Goal: Transaction & Acquisition: Purchase product/service

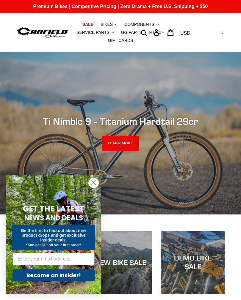
click at [93, 26] on span "SALE" at bounding box center [87, 24] width 11 height 5
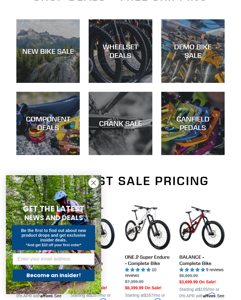
scroll to position [190, 0]
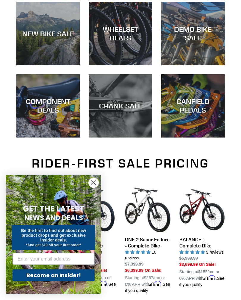
click at [26, 66] on div "NEW BIKE SALE" at bounding box center [47, 66] width 63 height 0
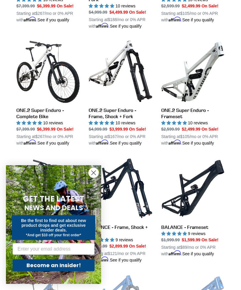
scroll to position [357, 0]
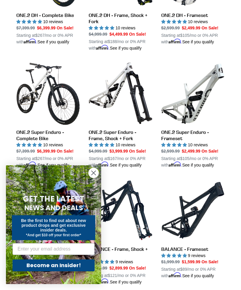
click at [94, 174] on circle "Close dialog" at bounding box center [94, 173] width 10 height 10
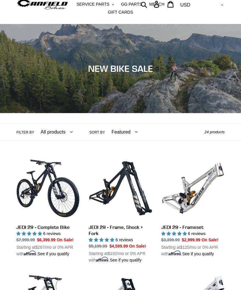
scroll to position [0, 0]
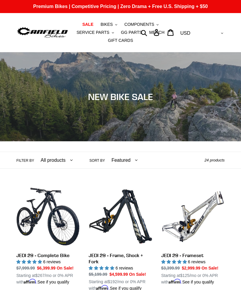
click at [109, 24] on span "BIKES" at bounding box center [106, 24] width 12 height 5
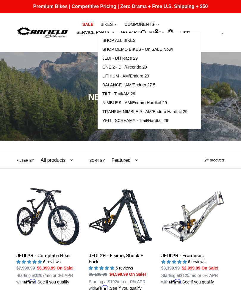
click at [128, 41] on span "SHOP ALL BIKES" at bounding box center [118, 40] width 33 height 5
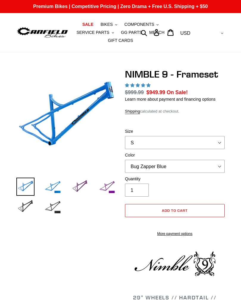
select select "highest-rating"
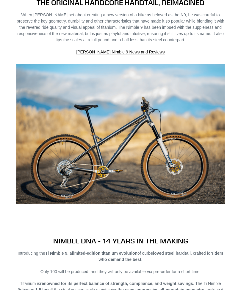
scroll to position [438, 0]
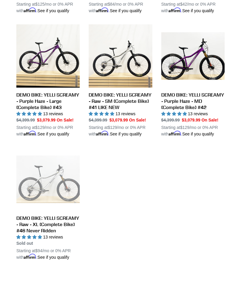
scroll to position [287, 0]
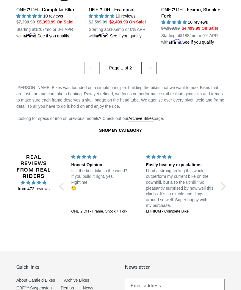
scroll to position [1067, 0]
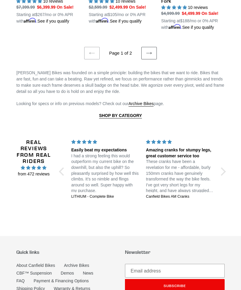
click at [154, 60] on link "Next page" at bounding box center [148, 53] width 15 height 12
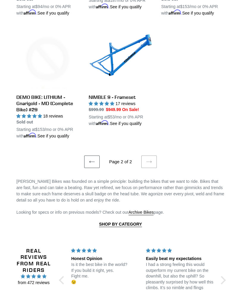
scroll to position [904, 0]
click at [131, 111] on link "NIMBLE 9 - Frameset" at bounding box center [120, 77] width 63 height 100
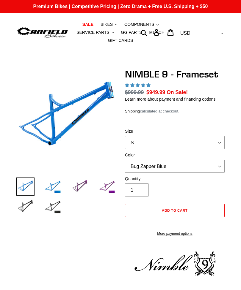
select select "highest-rating"
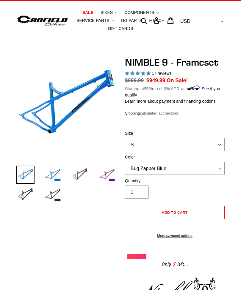
scroll to position [12, 0]
click at [89, 174] on img at bounding box center [80, 175] width 18 height 18
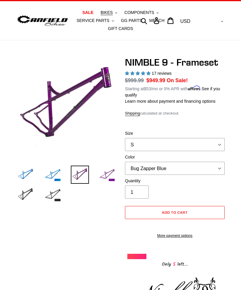
click at [116, 176] on img at bounding box center [107, 175] width 18 height 18
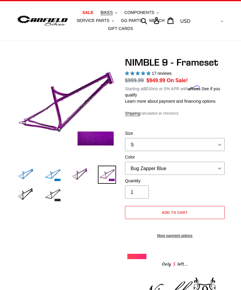
click at [58, 198] on img at bounding box center [52, 195] width 18 height 18
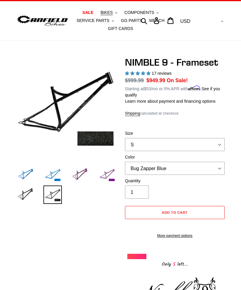
click at [34, 193] on img at bounding box center [25, 195] width 18 height 18
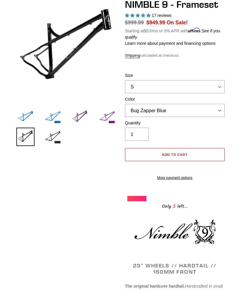
scroll to position [70, 0]
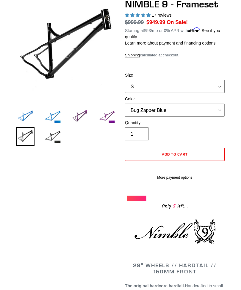
click at [182, 86] on select "S M L XL" at bounding box center [175, 86] width 100 height 13
select select "L"
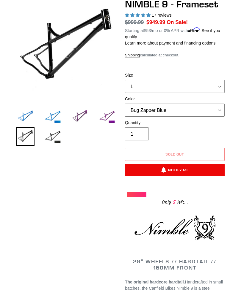
click at [179, 113] on select "Bug Zapper Blue Purple Haze -Sold Out Galaxy Black" at bounding box center [175, 110] width 100 height 13
click at [186, 110] on select "Bug Zapper Blue Purple Haze -Sold Out Galaxy Black" at bounding box center [175, 110] width 100 height 13
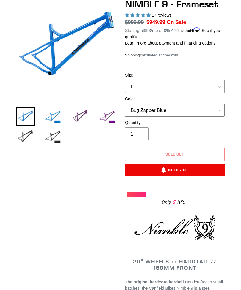
click at [191, 110] on select "Bug Zapper Blue Purple Haze -Sold Out Galaxy Black" at bounding box center [175, 110] width 100 height 13
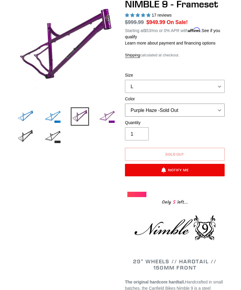
click at [193, 109] on select "Bug Zapper Blue Purple Haze -Sold Out Galaxy Black" at bounding box center [175, 110] width 100 height 13
select select "Galaxy Black"
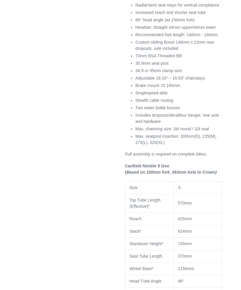
scroll to position [424, 0]
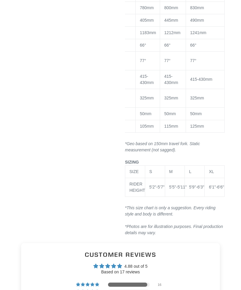
scroll to position [0, 89]
